Goal: Find specific page/section: Find specific page/section

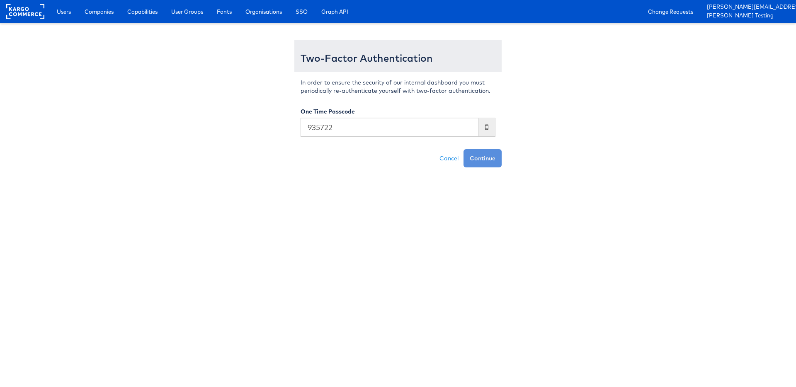
type input "935722"
click at [463, 149] on button "Continue" at bounding box center [482, 158] width 38 height 18
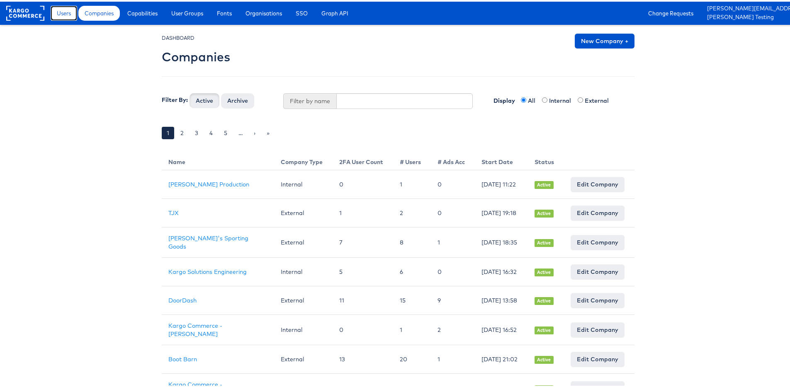
click at [56, 7] on link "Users" at bounding box center [64, 11] width 27 height 15
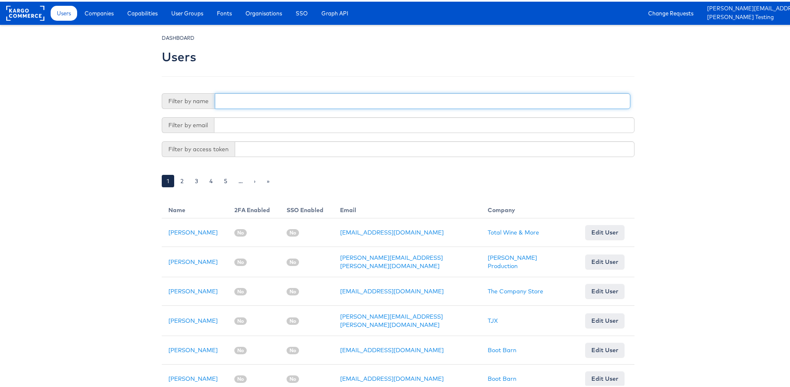
click at [252, 94] on input "text" at bounding box center [422, 100] width 415 height 16
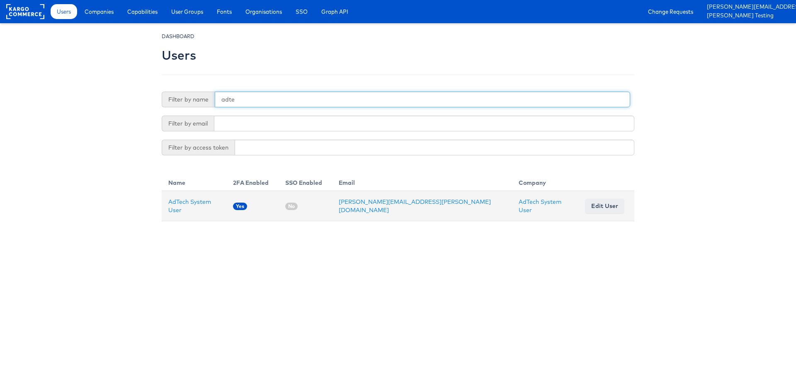
type input "adte"
click at [194, 199] on td "AdTech System User" at bounding box center [194, 206] width 65 height 30
click at [194, 201] on td "AdTech System User" at bounding box center [194, 206] width 65 height 30
click at [196, 201] on link "AdTech System User" at bounding box center [189, 206] width 43 height 16
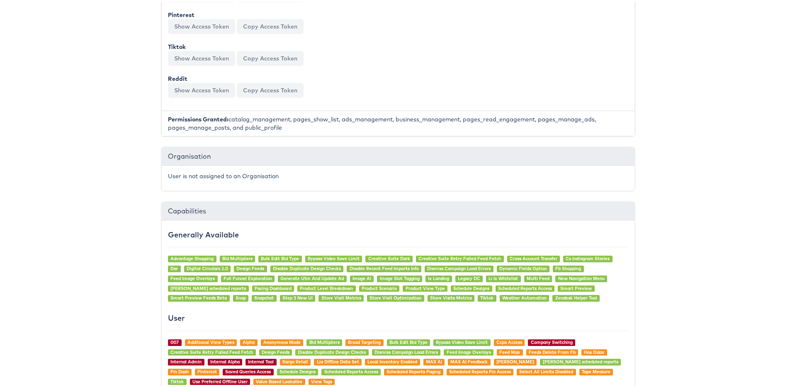
scroll to position [194, 0]
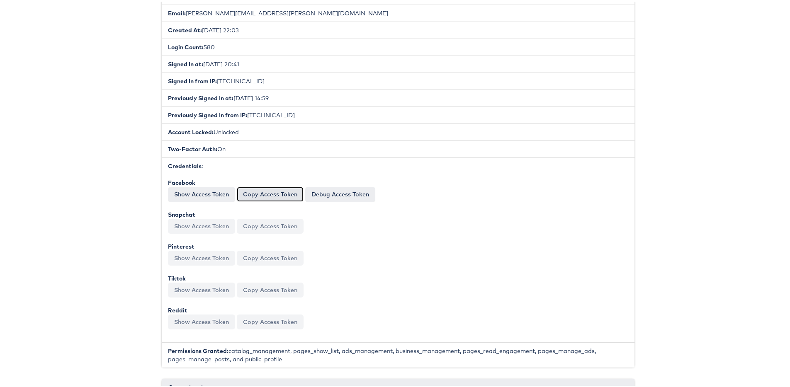
click at [269, 199] on button "Copy Access Token" at bounding box center [270, 192] width 67 height 15
